Goal: Task Accomplishment & Management: Complete application form

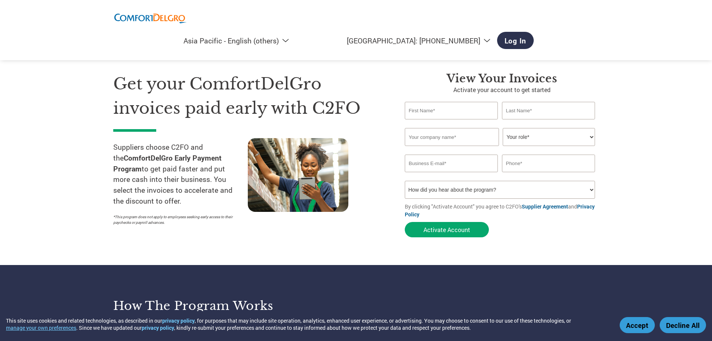
select select "en-AP"
drag, startPoint x: 0, startPoint y: 0, endPoint x: 443, endPoint y: 112, distance: 457.0
click at [443, 112] on input "text" at bounding box center [451, 111] width 93 height 18
type input "c"
click at [443, 112] on input "[PERSON_NAME]" at bounding box center [451, 111] width 93 height 18
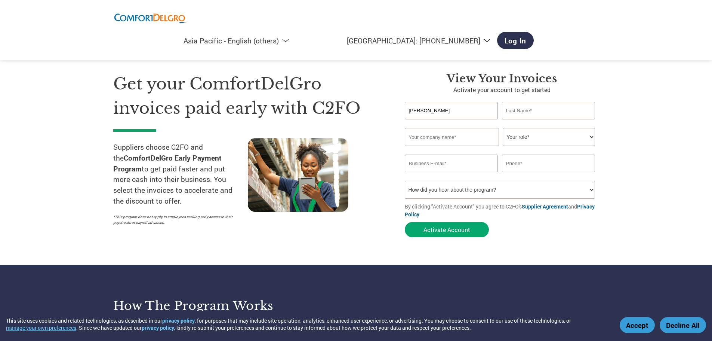
click at [443, 112] on input "[PERSON_NAME]" at bounding box center [451, 111] width 93 height 18
type input "Calista"
type input "[PERSON_NAME]"
type input "Cycle & Carriage Automotive Pte Ltd"
click at [590, 133] on select "Your role* CFO Controller Credit Manager Finance Director Treasurer CEO Preside…" at bounding box center [549, 137] width 92 height 18
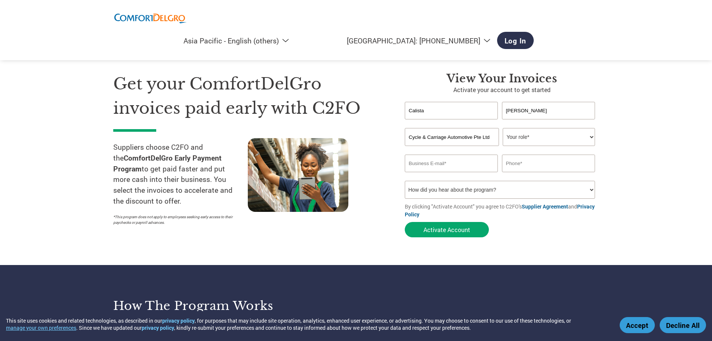
select select "OTHER"
click at [503, 128] on select "Your role* CFO Controller Credit Manager Finance Director Treasurer CEO Preside…" at bounding box center [549, 137] width 92 height 18
click at [544, 160] on input "text" at bounding box center [548, 163] width 93 height 18
type input "69328009"
click at [574, 186] on select "How did you hear about the program? Received a letter Email Social Media Online…" at bounding box center [500, 190] width 191 height 18
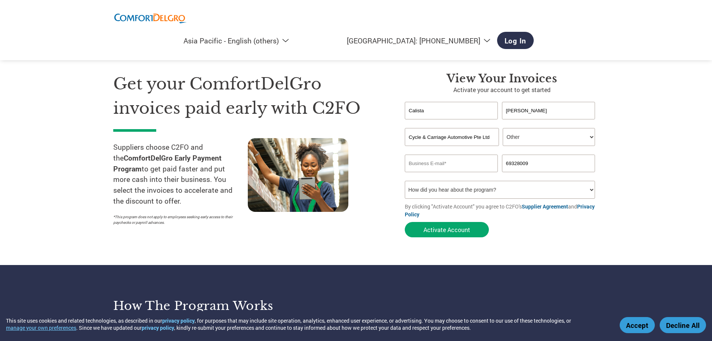
select select "Email"
click at [405, 181] on select "How did you hear about the program? Received a letter Email Social Media Online…" at bounding box center [500, 190] width 191 height 18
click at [463, 162] on input "email" at bounding box center [451, 163] width 93 height 18
type input "[EMAIL_ADDRESS][PERSON_NAME][DOMAIN_NAME]"
click at [476, 190] on select "How did you hear about the program? Received a letter Email Social Media Online…" at bounding box center [500, 190] width 191 height 18
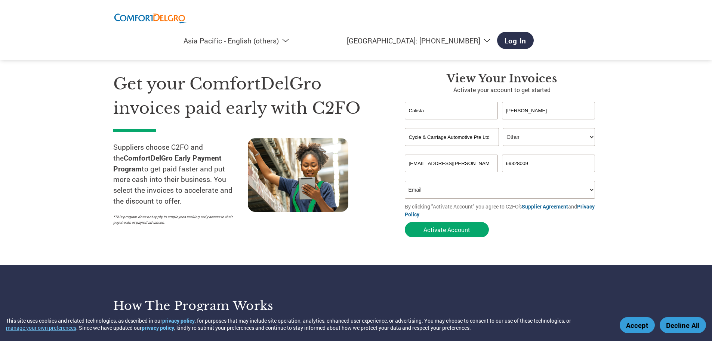
click at [476, 190] on select "How did you hear about the program? Received a letter Email Social Media Online…" at bounding box center [500, 190] width 191 height 18
click at [465, 231] on button "Activate Account" at bounding box center [447, 229] width 84 height 15
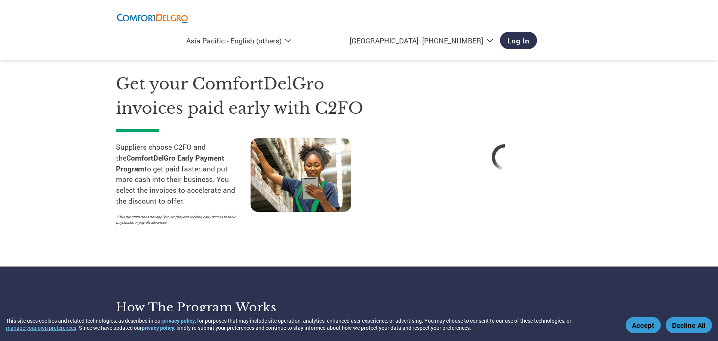
select select "en-AP"
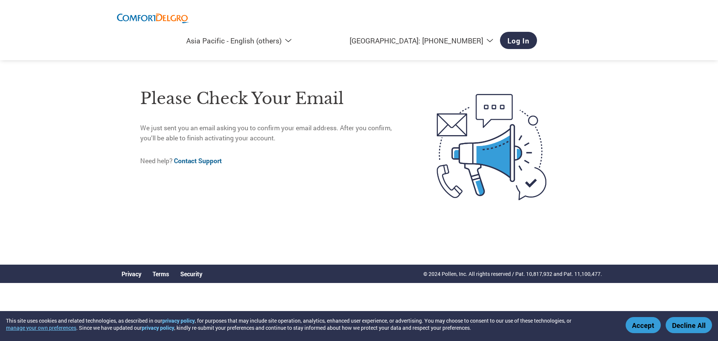
click at [205, 160] on link "Contact Support" at bounding box center [198, 160] width 48 height 9
select select "en-AP"
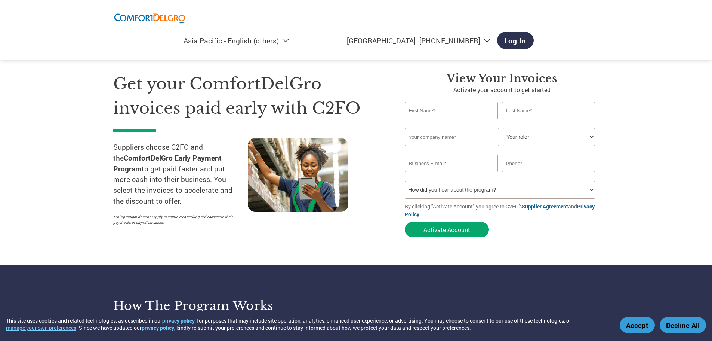
click at [450, 185] on select "How did you hear about the program? Received a letter Email Social Media Online…" at bounding box center [500, 190] width 191 height 18
click at [455, 163] on input "email" at bounding box center [451, 163] width 93 height 18
click at [440, 104] on input "text" at bounding box center [451, 111] width 93 height 18
type input "Calista"
drag, startPoint x: 524, startPoint y: 110, endPoint x: 525, endPoint y: 121, distance: 11.2
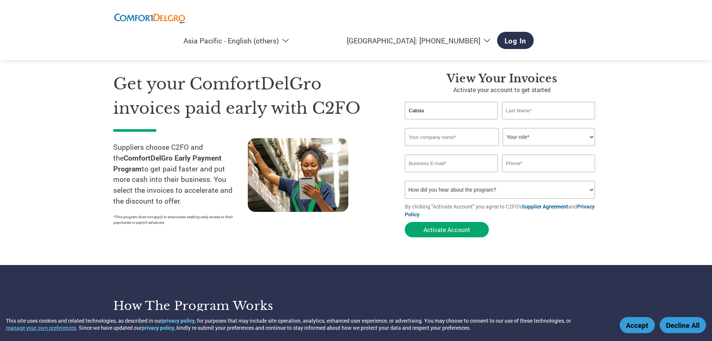
click at [524, 110] on input "text" at bounding box center [548, 111] width 93 height 18
type input "[PERSON_NAME]"
click at [473, 136] on input "text" at bounding box center [452, 137] width 94 height 18
type input "Cycle & Carriage Automotive Pte Ltd"
click at [521, 135] on select "Your role* CFO Controller Credit Manager Finance Director Treasurer CEO Preside…" at bounding box center [549, 137] width 92 height 18
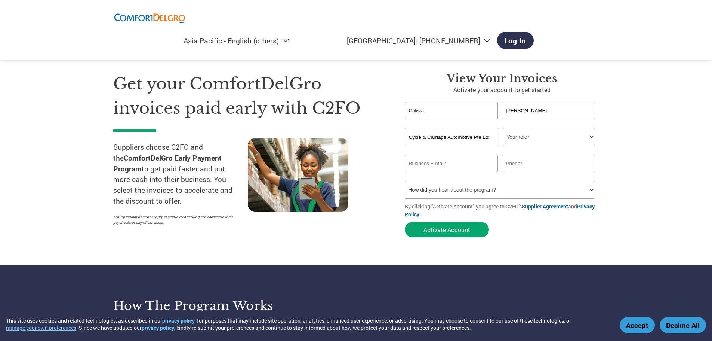
select select "OTHER"
click at [503, 128] on select "Your role* CFO Controller Credit Manager Finance Director Treasurer CEO Preside…" at bounding box center [549, 137] width 92 height 18
click at [555, 164] on input "text" at bounding box center [548, 163] width 93 height 18
type input "69328009"
click at [460, 166] on input "email" at bounding box center [451, 163] width 93 height 18
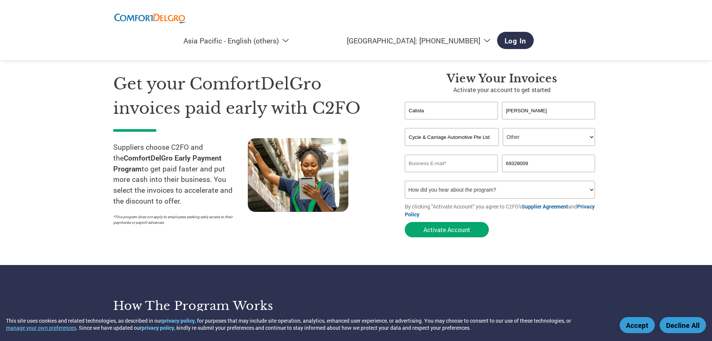
type input "[EMAIL_ADDRESS][PERSON_NAME][DOMAIN_NAME]"
click at [438, 165] on input "[EMAIL_ADDRESS][PERSON_NAME][DOMAIN_NAME]" at bounding box center [451, 163] width 93 height 18
click at [446, 163] on input "[EMAIL_ADDRESS][PERSON_NAME][DOMAIN_NAME]" at bounding box center [451, 163] width 93 height 18
click at [455, 166] on input "[EMAIL_ADDRESS][PERSON_NAME][DOMAIN_NAME]" at bounding box center [451, 163] width 93 height 18
click at [469, 169] on input "[EMAIL_ADDRESS][PERSON_NAME][DOMAIN_NAME]" at bounding box center [451, 163] width 93 height 18
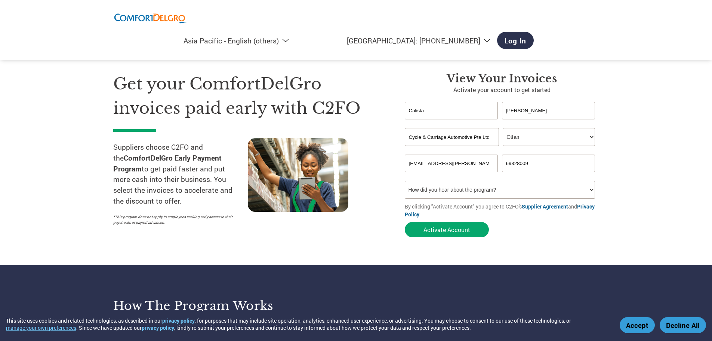
click at [482, 166] on input "[EMAIL_ADDRESS][PERSON_NAME][DOMAIN_NAME]" at bounding box center [451, 163] width 93 height 18
click at [476, 191] on select "How did you hear about the program? Received a letter Email Social Media Online…" at bounding box center [500, 190] width 191 height 18
select select "Email"
click at [405, 181] on select "How did you hear about the program? Received a letter Email Social Media Online…" at bounding box center [500, 190] width 191 height 18
click at [534, 32] on link "Log In" at bounding box center [515, 40] width 37 height 17
